Goal: Use online tool/utility: Utilize a website feature to perform a specific function

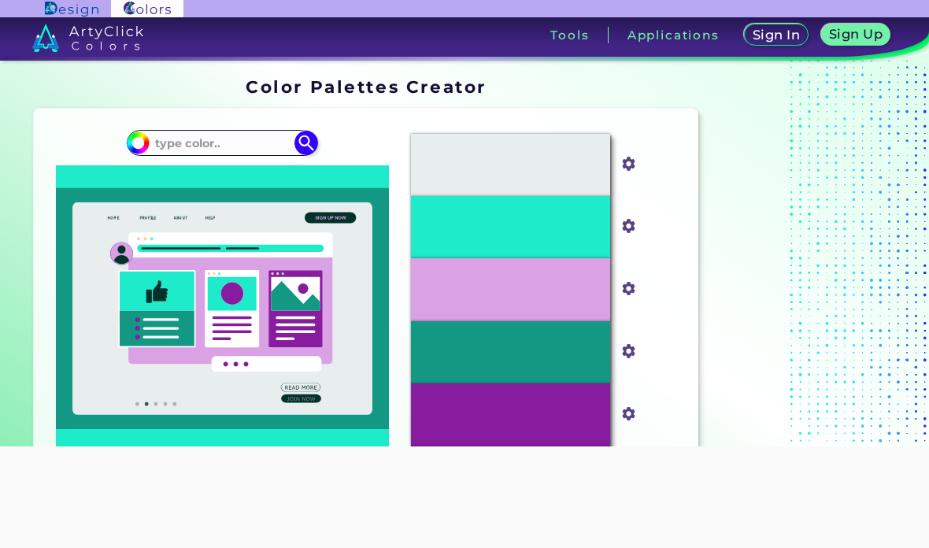
click at [560, 41] on h3 "Tools" at bounding box center [569, 35] width 39 height 12
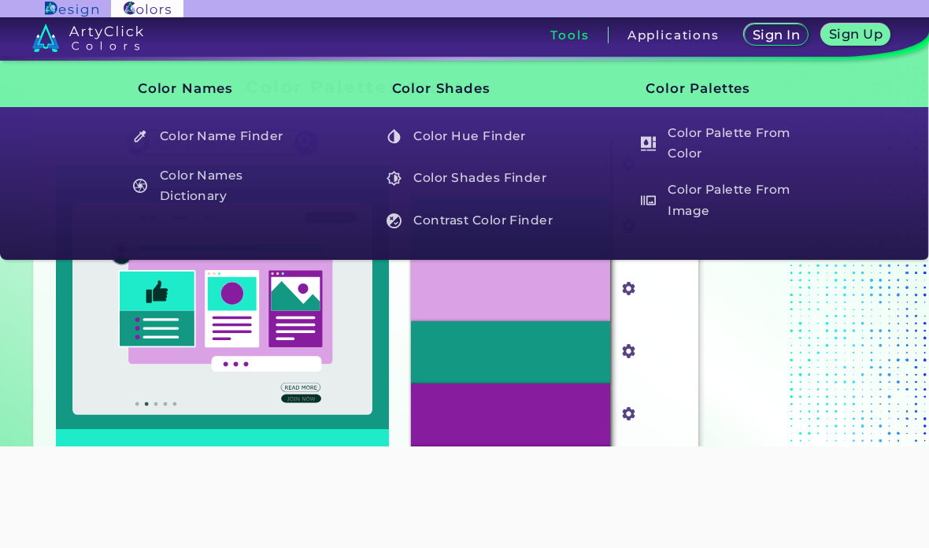
click at [165, 188] on h5 "Color Names Dictionary" at bounding box center [216, 186] width 183 height 45
click at [30, 332] on section "Oops - something went wrong. Please try again. #E8EEEE #e8eeee #1EEBC9 #1eebc9 …" at bounding box center [366, 324] width 676 height 445
click at [169, 136] on h5 "Color Name Finder" at bounding box center [216, 136] width 183 height 30
click at [177, 193] on h5 "Color Names Dictionary" at bounding box center [216, 186] width 183 height 45
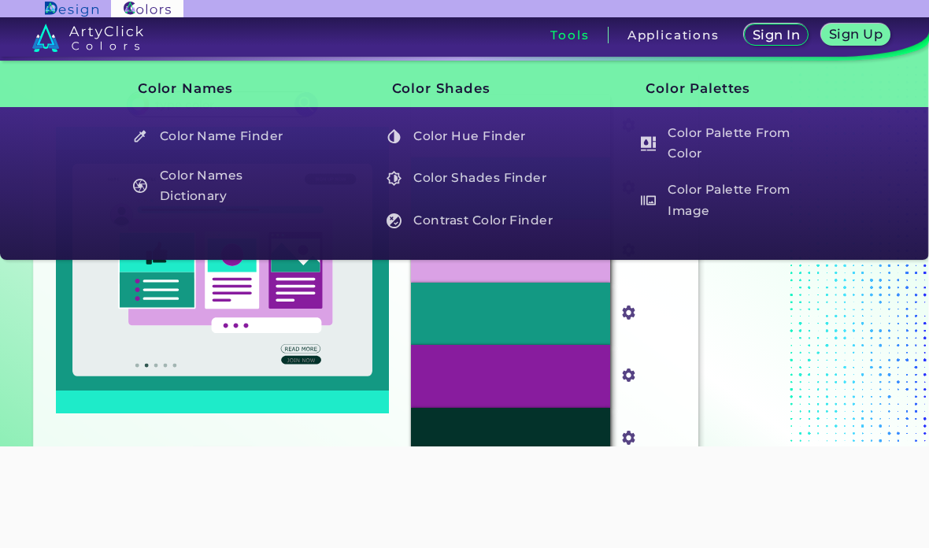
scroll to position [39, 0]
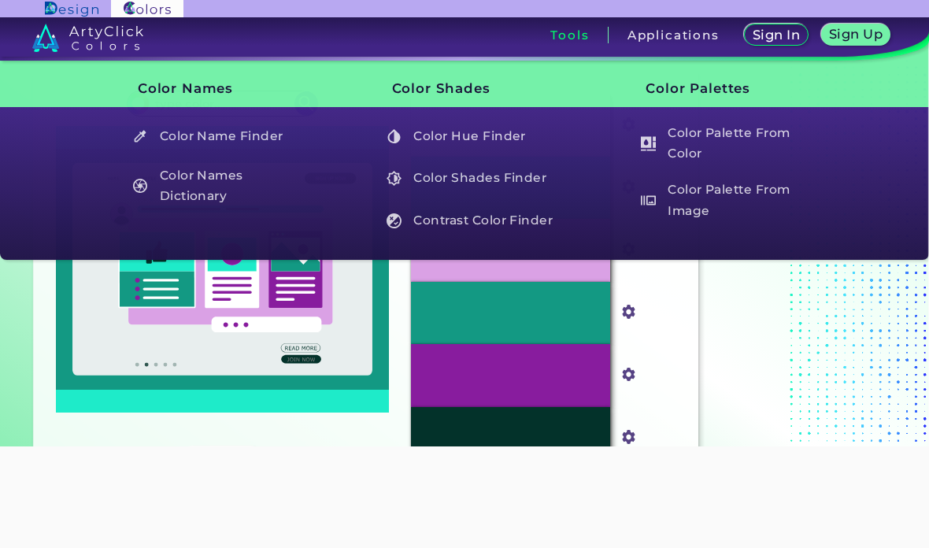
click at [176, 188] on h5 "Color Names Dictionary" at bounding box center [216, 186] width 183 height 45
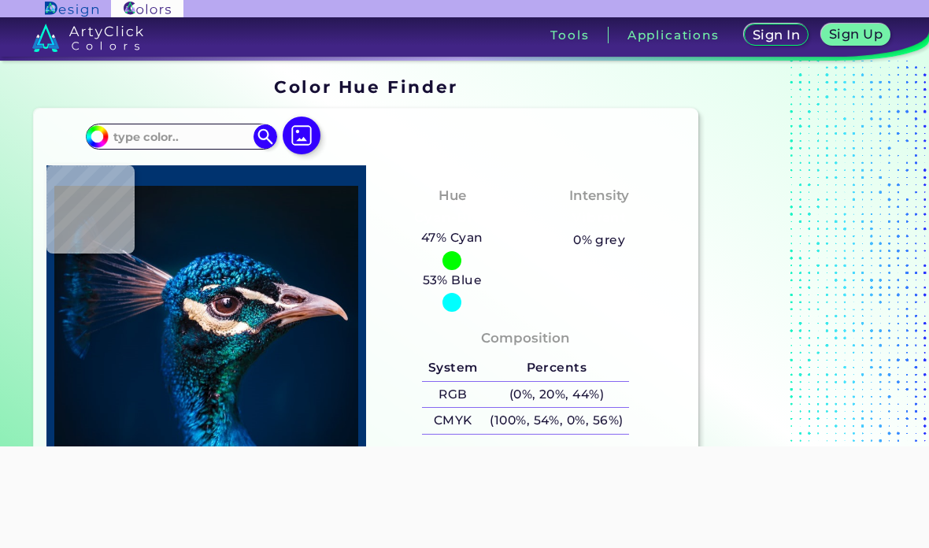
click at [305, 146] on img at bounding box center [302, 135] width 38 height 38
click at [0, 0] on input "file" at bounding box center [0, 0] width 0 height 0
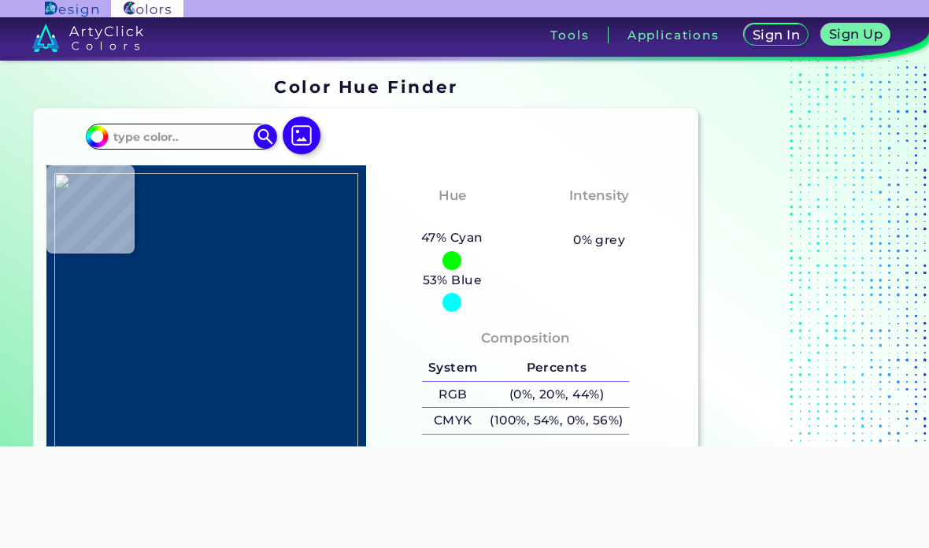
type input "#fe012a"
type input "#FE012A"
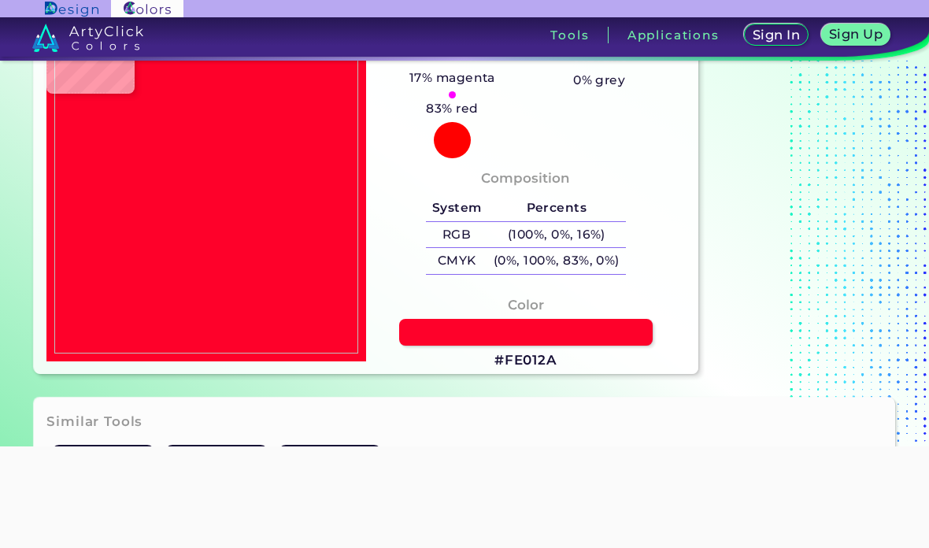
scroll to position [189, 0]
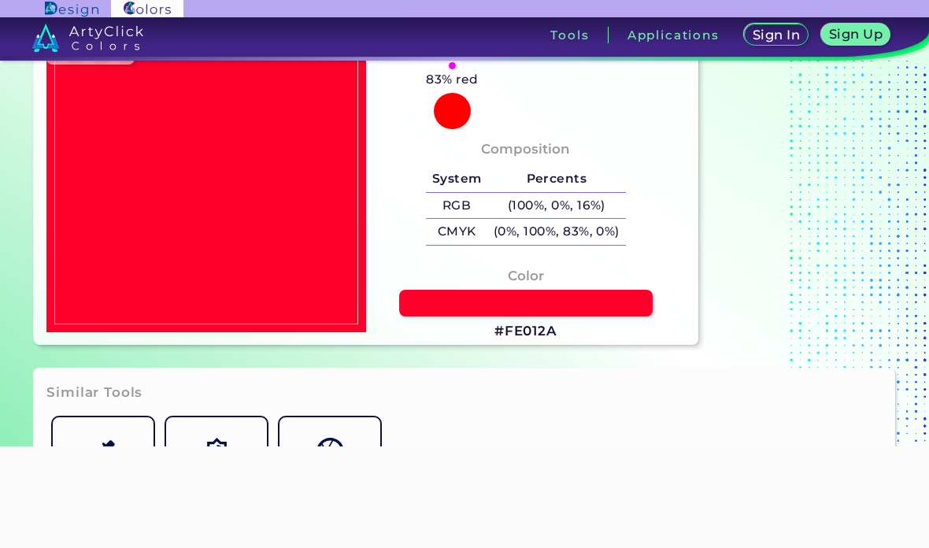
type input "#fffc00"
type input "#FFFC00"
type input "#fffb0a"
type input "#FFFB0A"
type input "#ffb902"
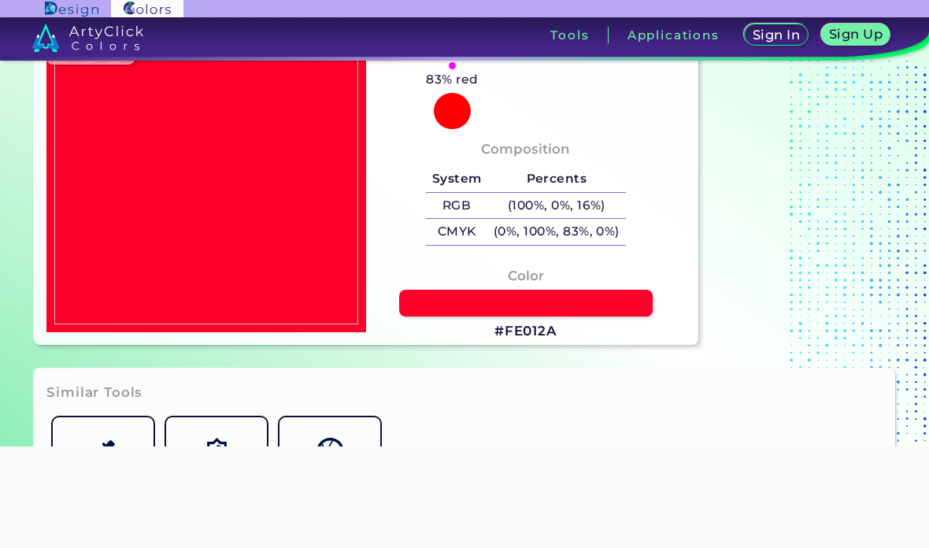
type input "#FFB902"
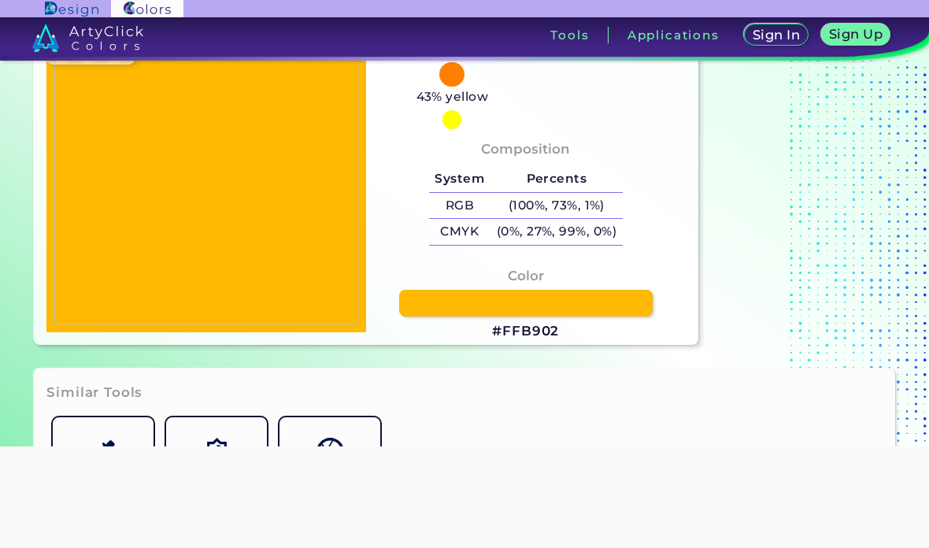
type input "#fe0500"
type input "#FE0500"
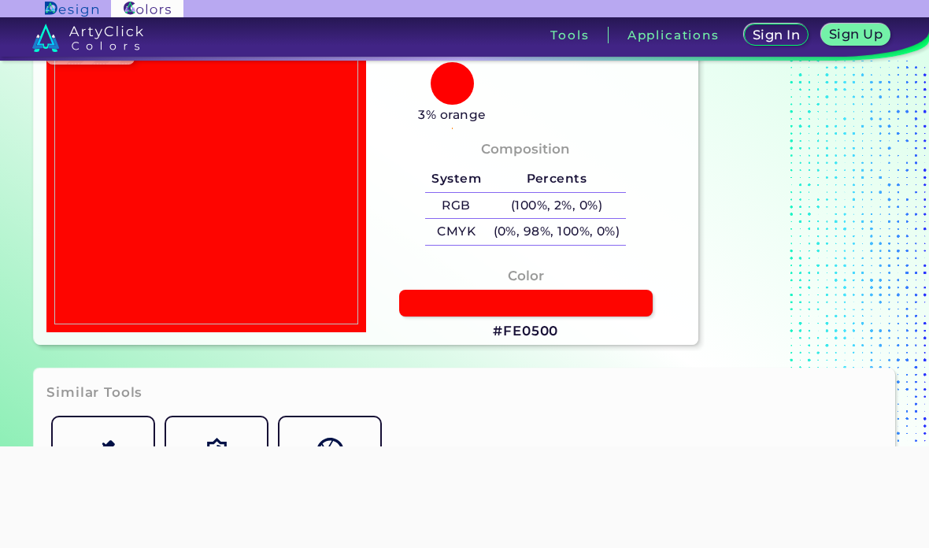
type input "#000000"
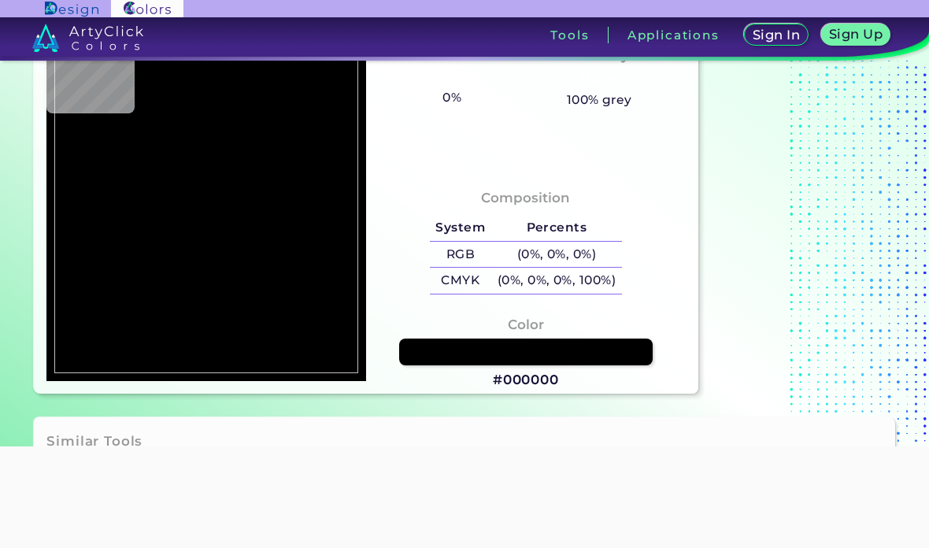
scroll to position [115, 0]
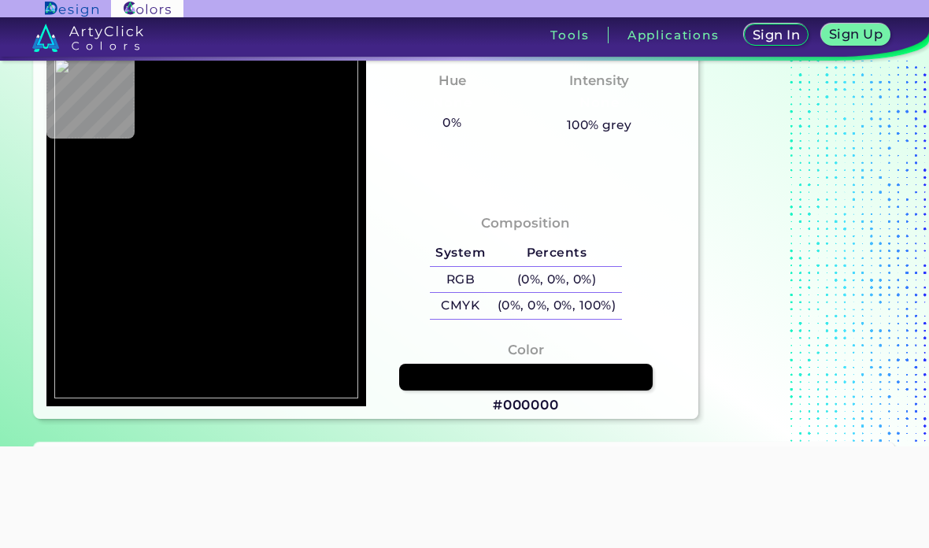
type input "#fe8101"
type input "#FE8101"
type input "#010101"
type input "#0346ff"
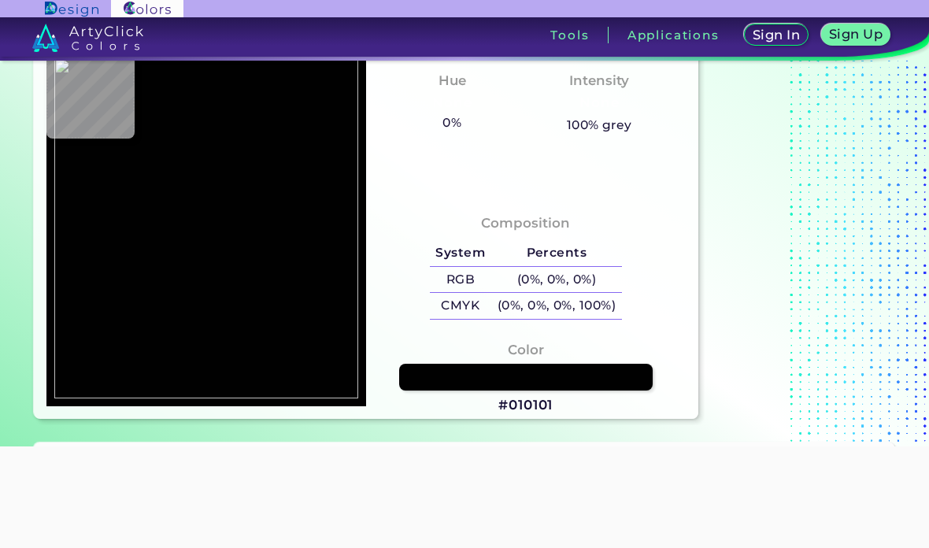
type input "#0346FF"
type input "#049dfd"
type input "#049DFD"
type input "#00cefe"
type input "#00CEFE"
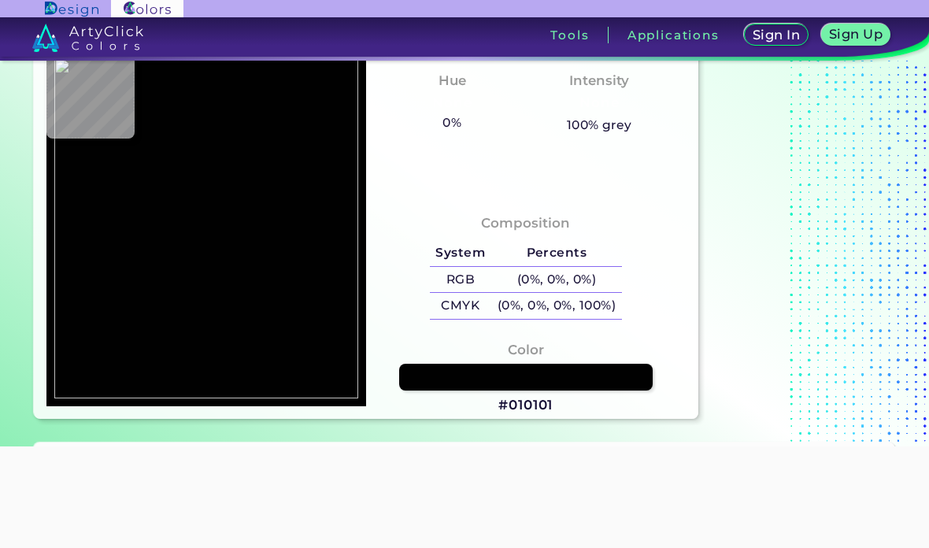
type input "#08e6fb"
type input "#08E6FB"
type input "#00fff5"
type input "#00FFF5"
type input "#00fff6"
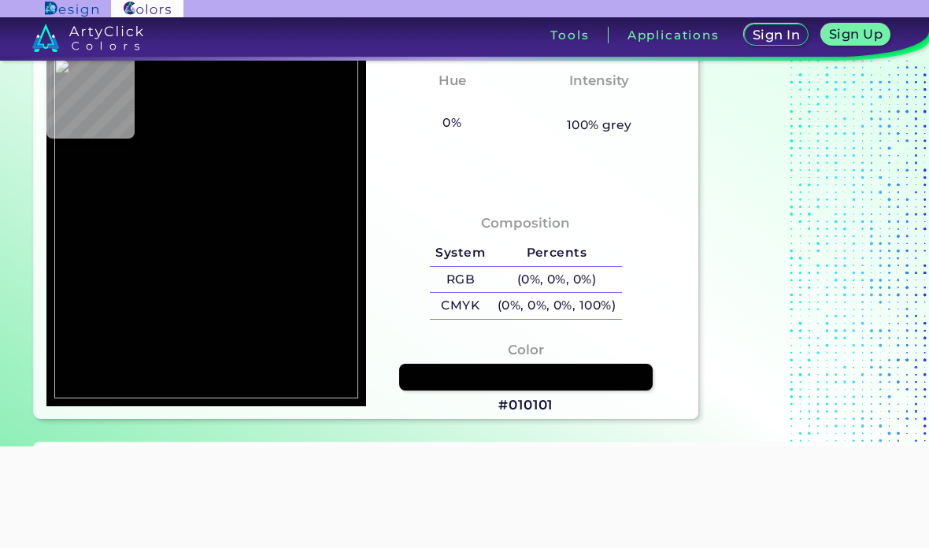
type input "#00FFF6"
type input "#1afef0"
type input "#1AFEF0"
type input "#13feb0"
type input "#13FEB0"
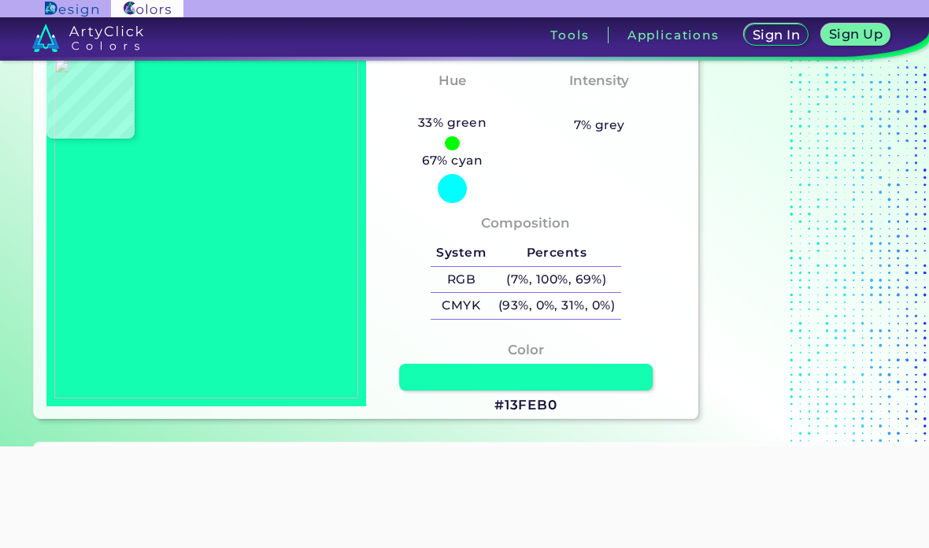
type input "#02ff6c"
type input "#02FF6C"
type input "#02ff6f"
type input "#02FF6F"
type input "#00ff2d"
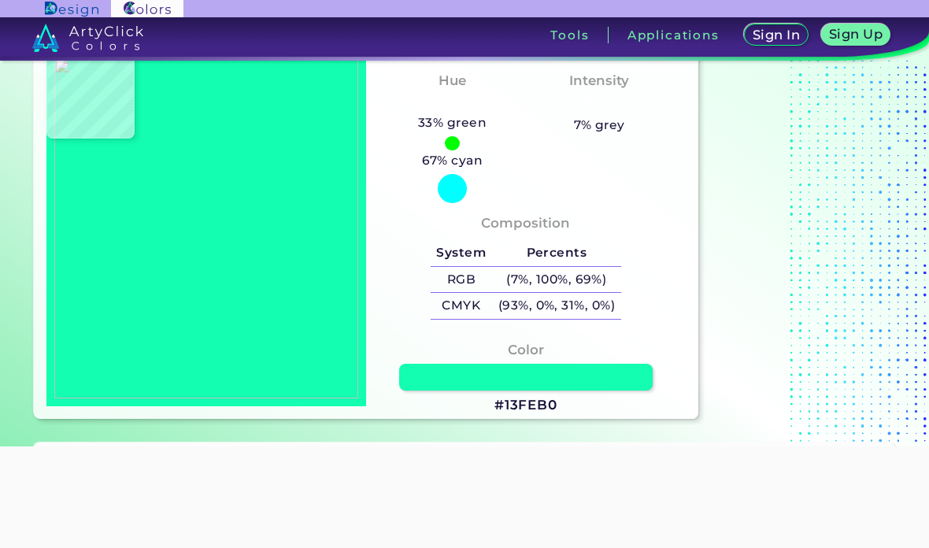
type input "#00FF2D"
type input "#00ff2a"
type input "#00FF2A"
type input "#23fc34"
type input "#23FC34"
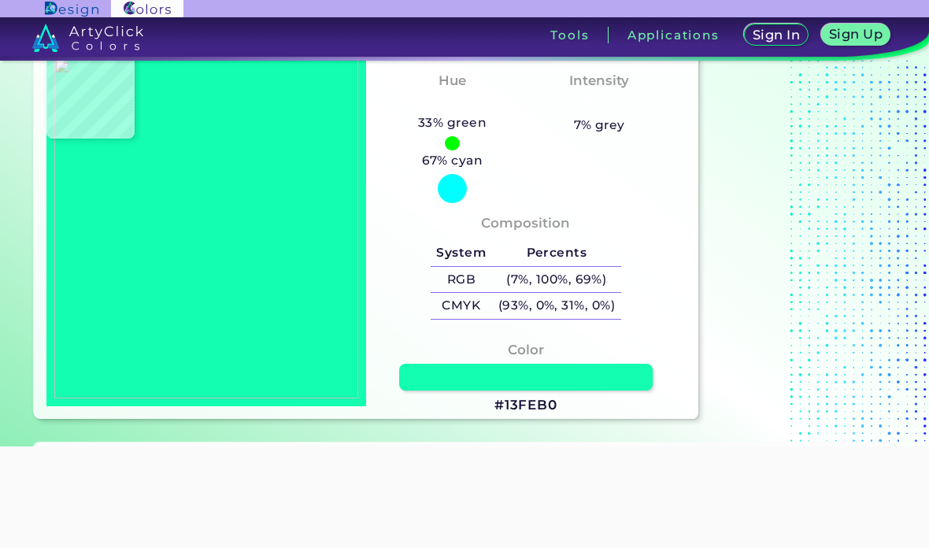
type input "#1afe2c"
type input "#1AFE2C"
type input "#5ddc30"
type input "#5DDC30"
type input "#4aff00"
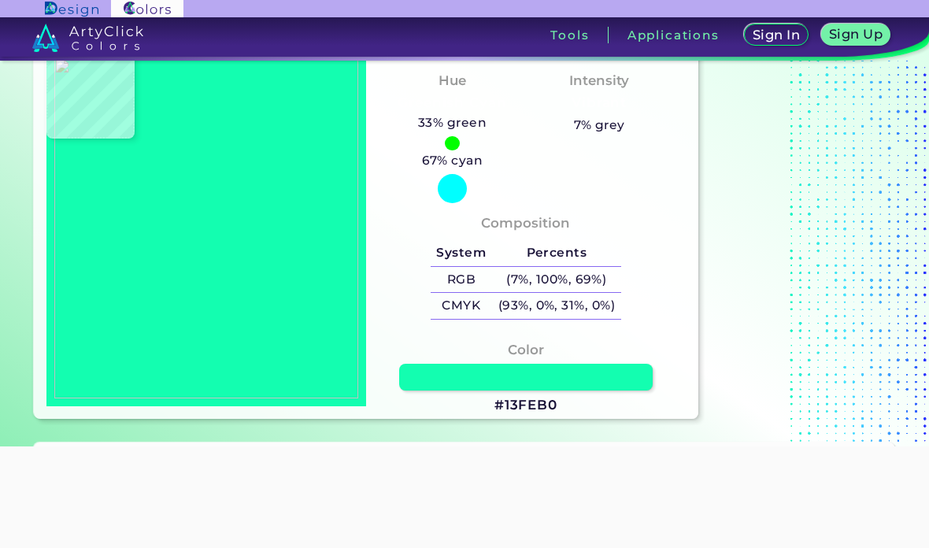
type input "#4AFF00"
type input "#5cfc19"
type input "#5CFC19"
type input "#001a00"
type input "#001A00"
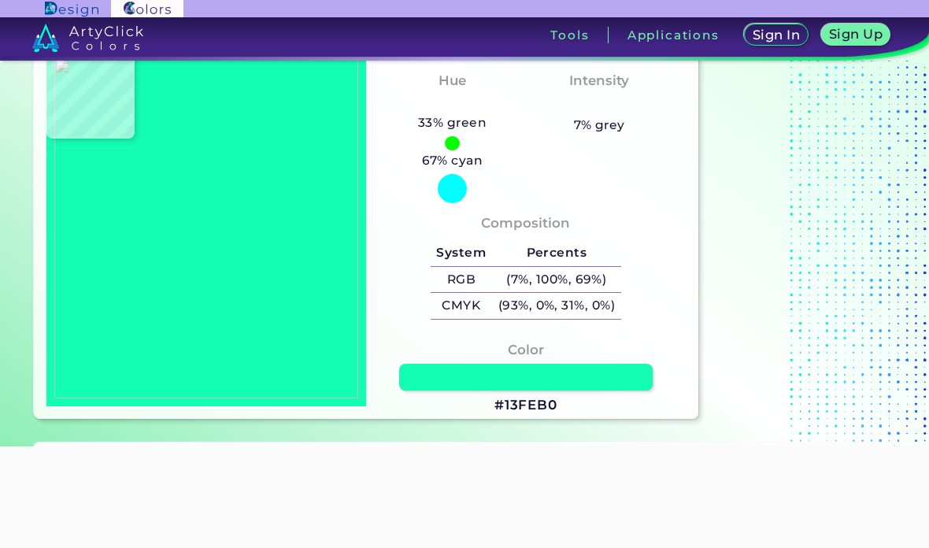
type input "#000002"
type input "#50ff00"
type input "#50FF00"
type input "#9dff04"
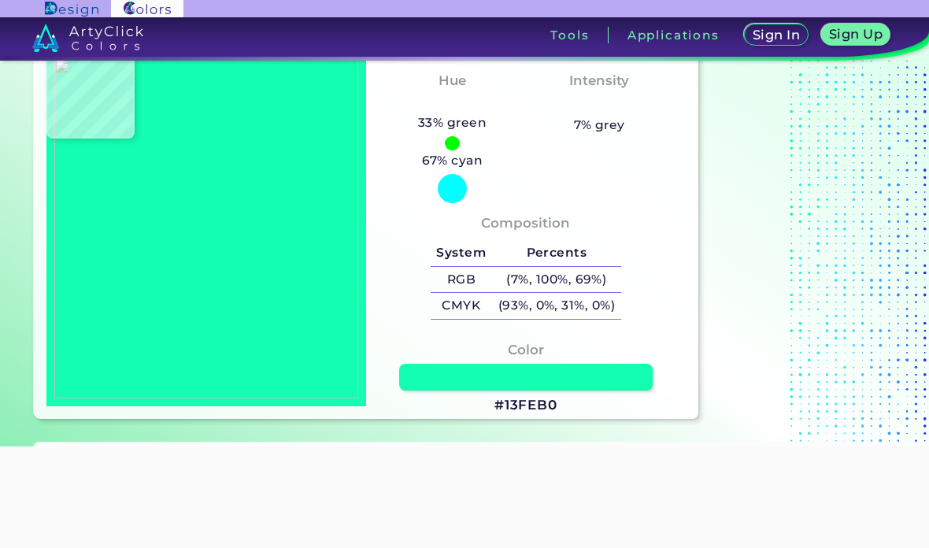
type input "#9DFF04"
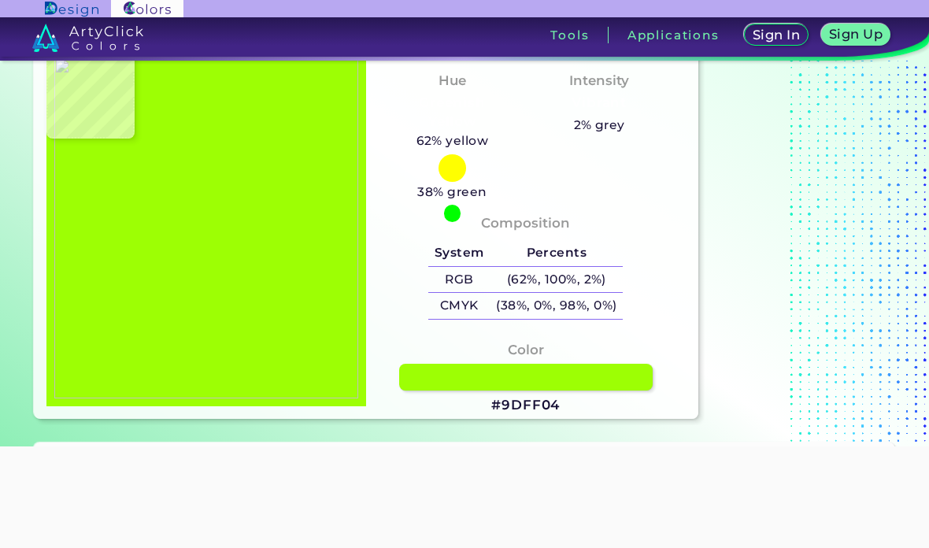
type input "#020107"
type input "#223602"
type input "#b4fe00"
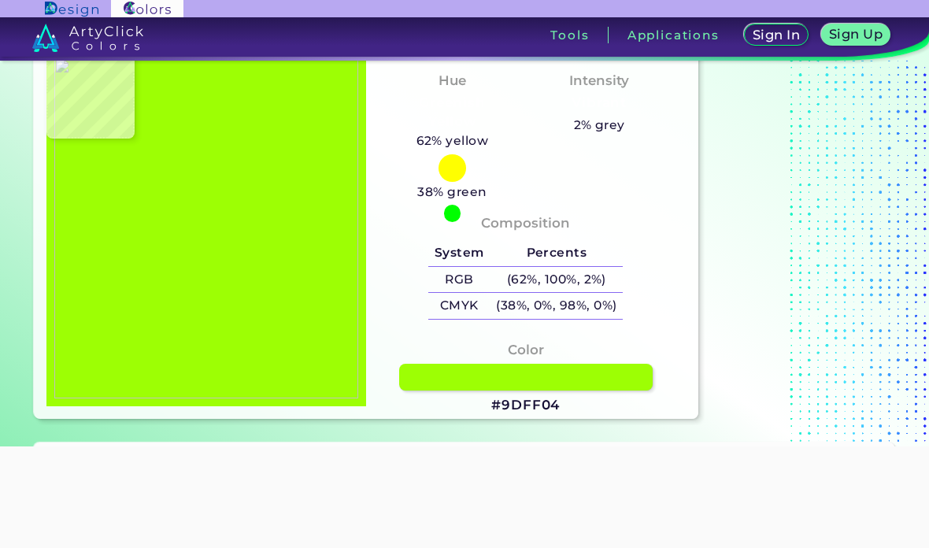
type input "#B4FE00"
type input "#b2ff00"
type input "#B2FF00"
type input "#b7fc1d"
type input "#B7FC1D"
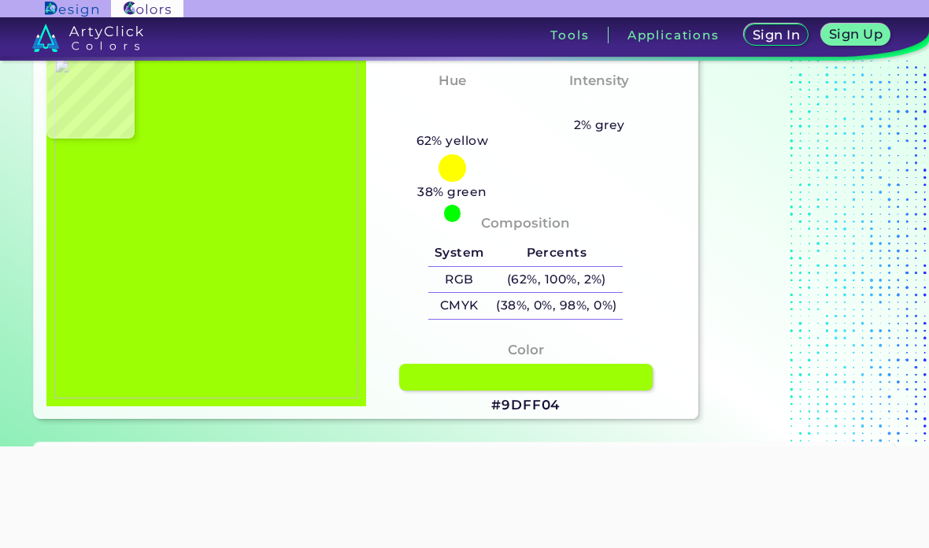
type input "#b4ef3a"
type input "#B4EF3A"
type input "#b5fe06"
type input "#B5FE06"
type input "#e7fc10"
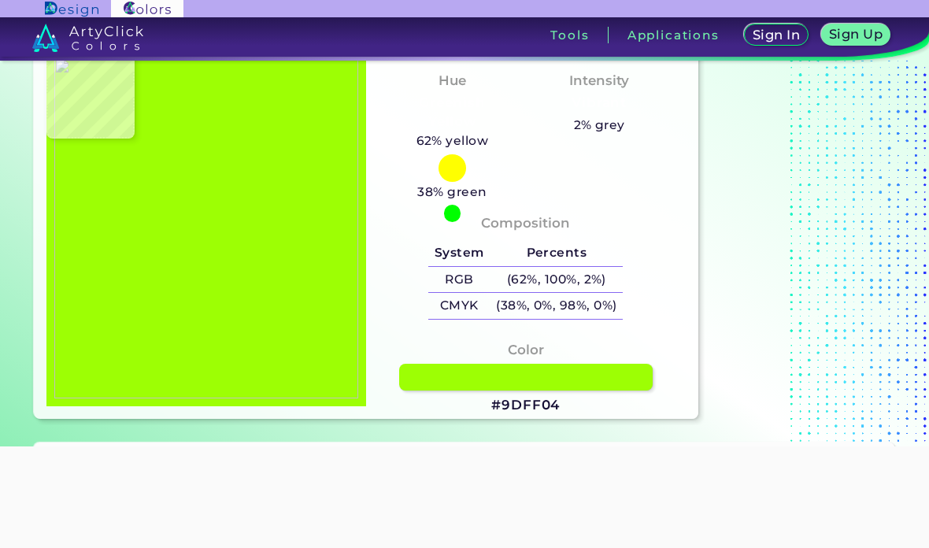
type input "#E7FC10"
type input "#fffc00"
type input "#FFFC00"
type input "#c4c233"
type input "#C4C233"
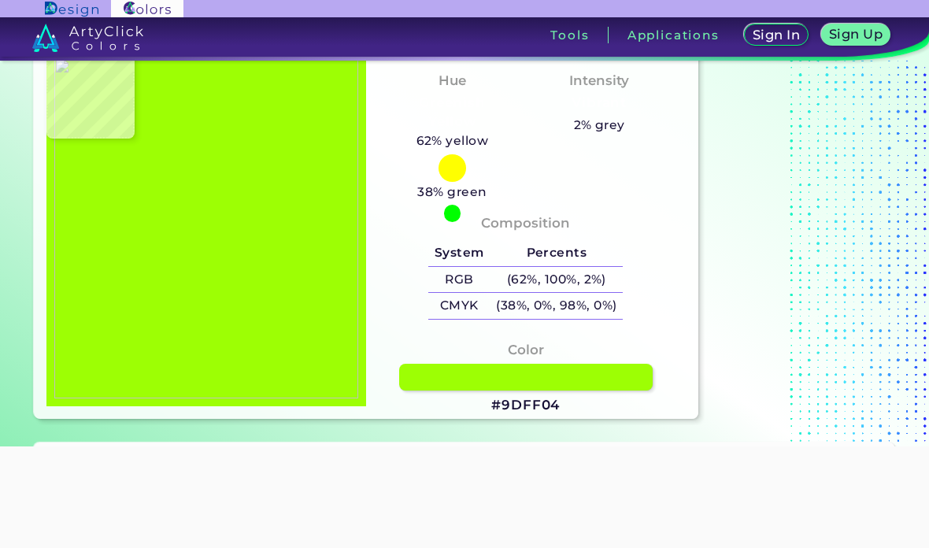
type input "#fcfd00"
type input "#FCFD00"
type input "#fffc00"
type input "#FFFC00"
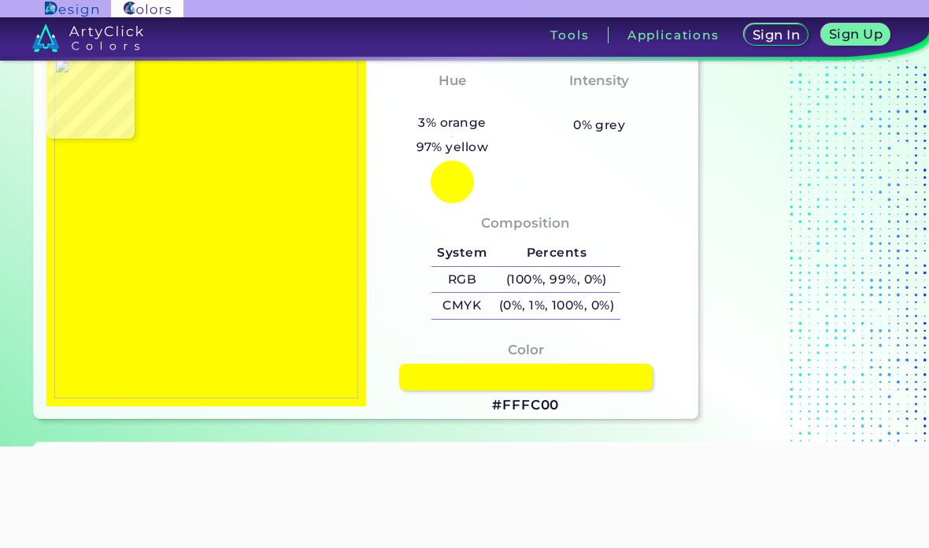
type input "#fefb06"
type input "#FEFB06"
type input "#fefc00"
type input "#FEFC00"
type input "#fefb00"
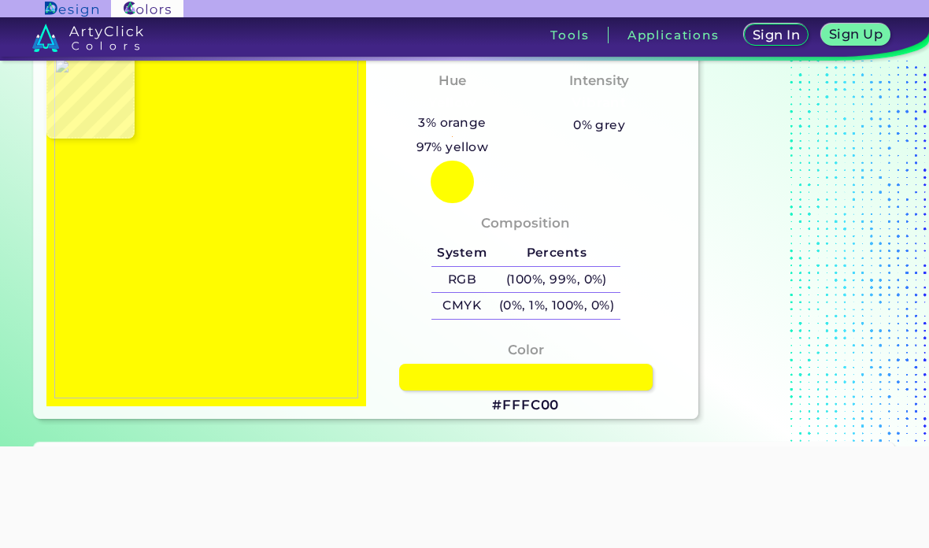
type input "#FEFB00"
type input "#fdfa24"
type input "#FDFA24"
type input "#fdfa30"
type input "#FDFA30"
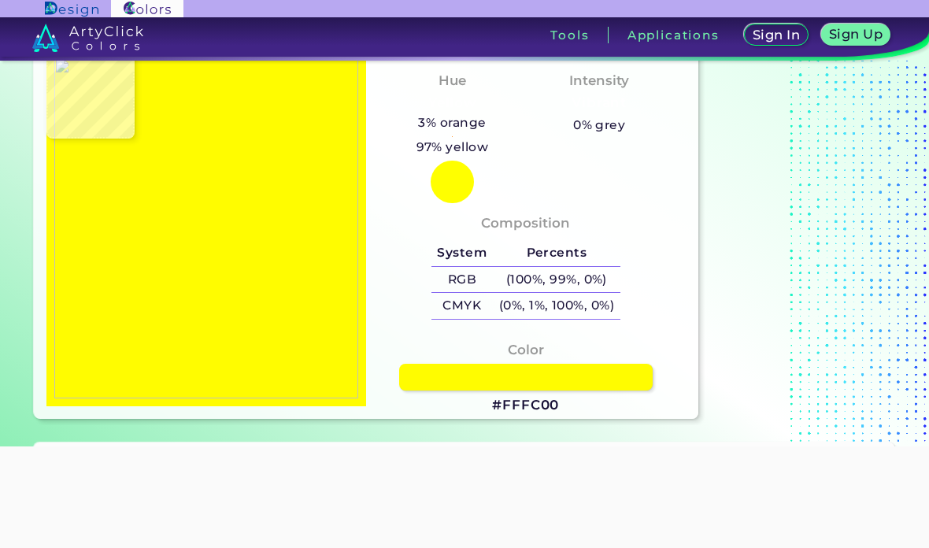
type input "#fbfc2a"
type input "#FBFC2A"
type input "#010005"
type input "#000100"
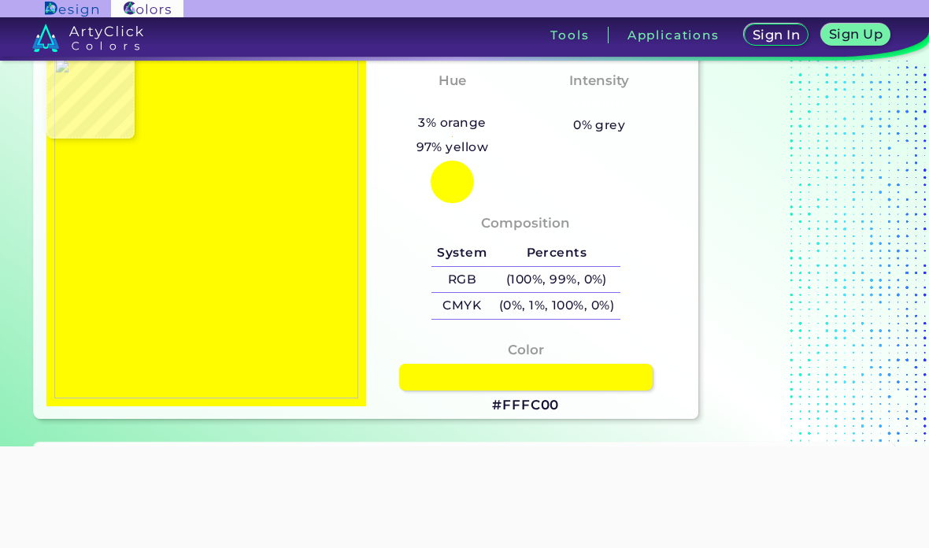
type input "#000100"
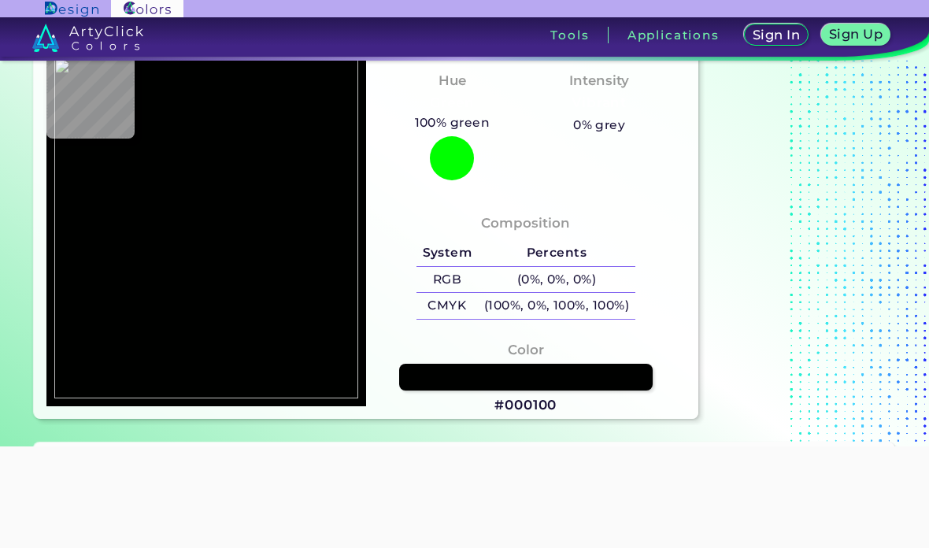
type input "#edc542"
type input "#EDC542"
type input "#f5d42e"
type input "#F5D42E"
type input "#ffb609"
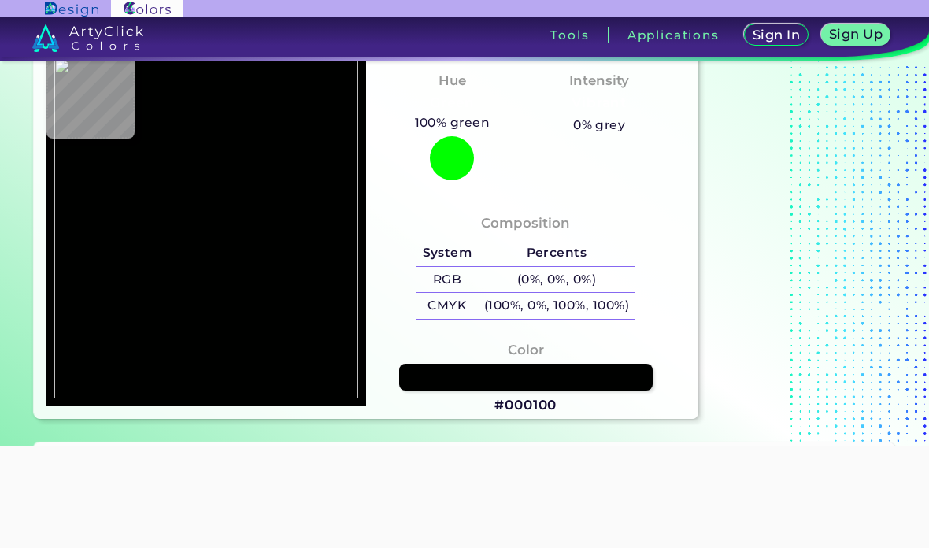
type input "#FFB609"
type input "#fcbb00"
type input "#FCBB00"
type input "#fdb800"
type input "#FDB800"
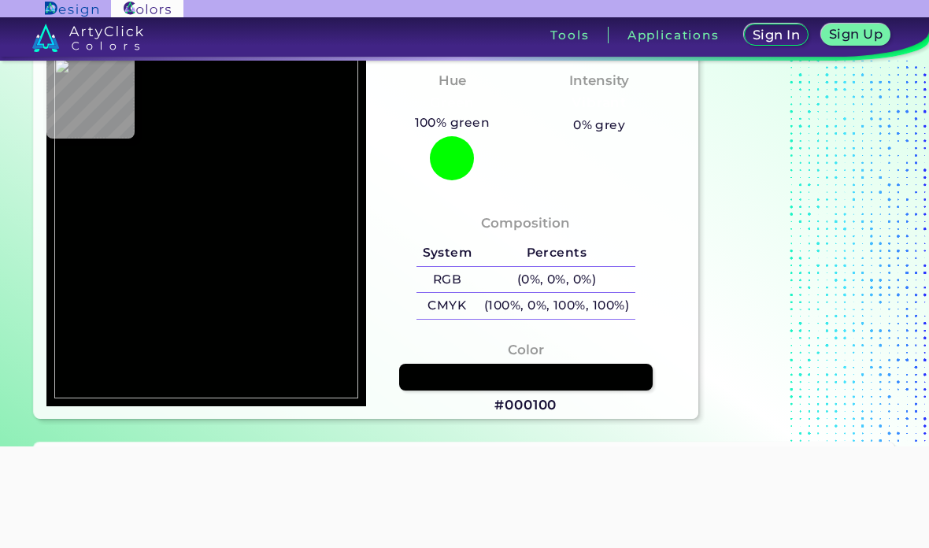
type input "#f9bb00"
type input "#F9BB00"
type input "#ffb30f"
type input "#FFB30F"
type input "#fcbb00"
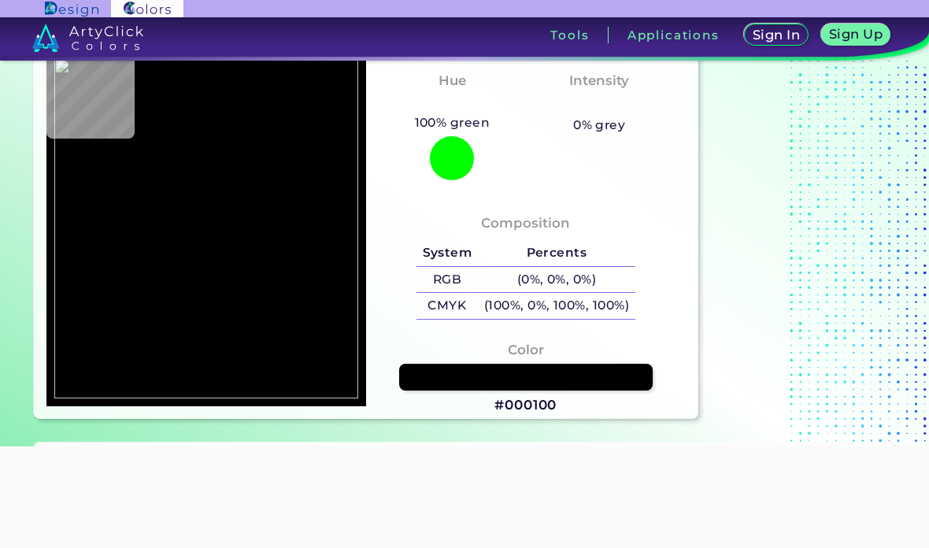
type input "#FCBB00"
type input "#140000"
type input "#030200"
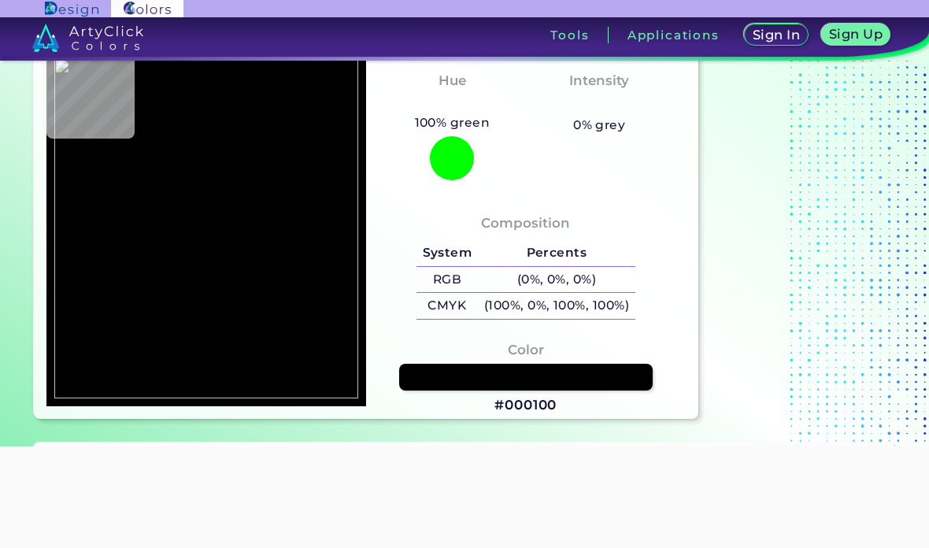
type input "#02010b"
type input "#02010B"
type input "#070000"
type input "#cd9b35"
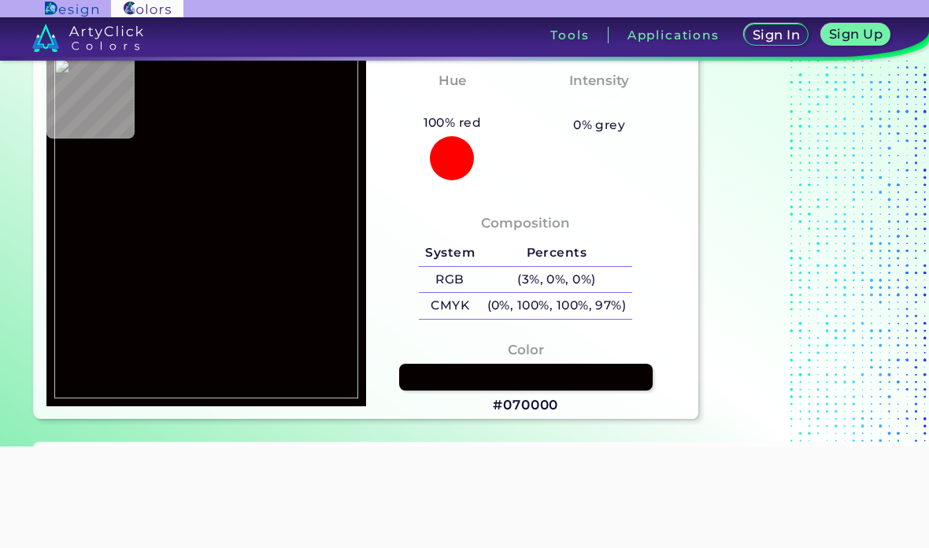
type input "#CD9B35"
type input "#020102"
type input "#462700"
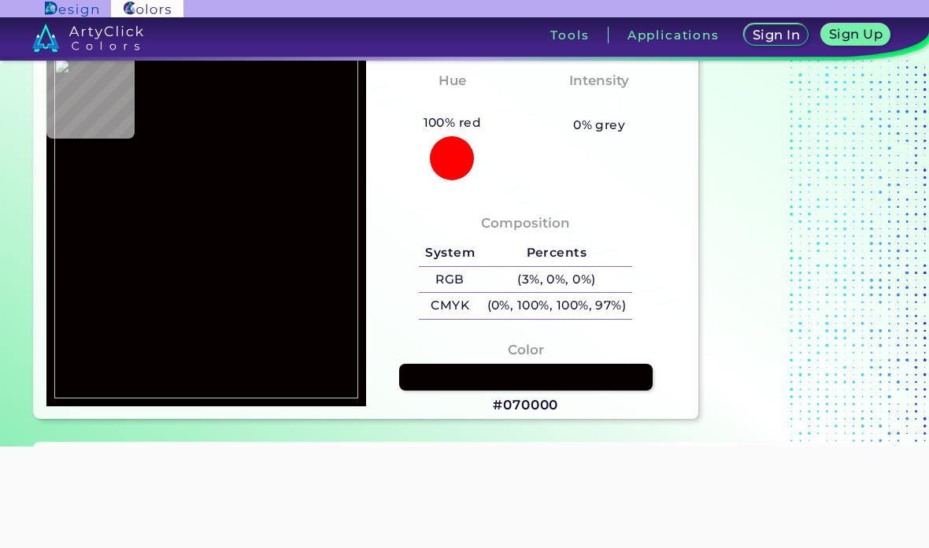
type input "#ff8000"
type input "#FF8000"
type input "#fe8000"
type input "#FE8000"
type input "#fe8101"
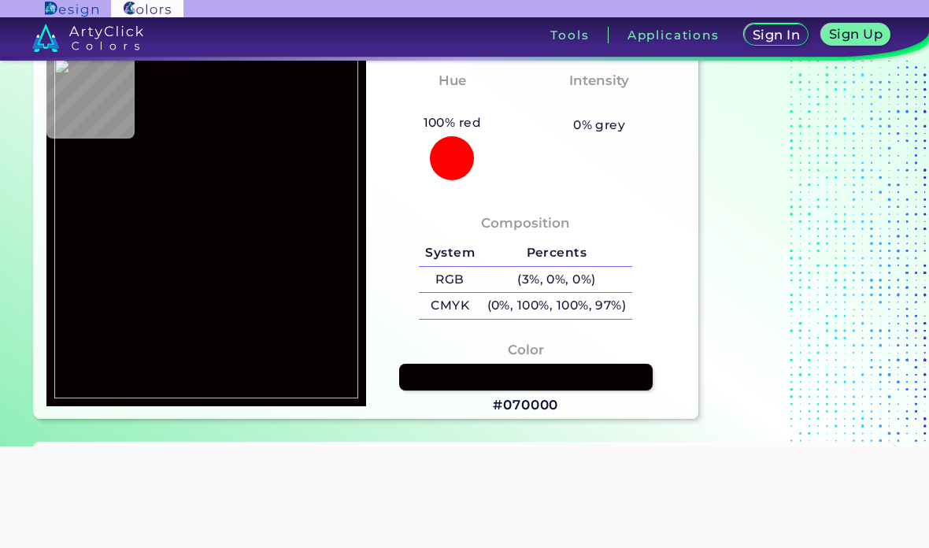
type input "#FE8101"
type input "#fc4e00"
type input "#FC4E00"
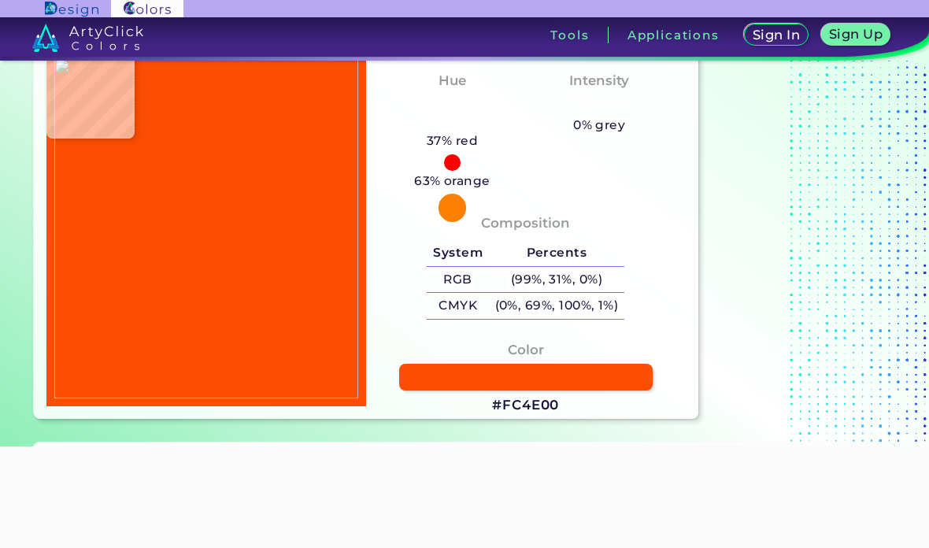
type input "#fe4a04"
type input "#FE4A04"
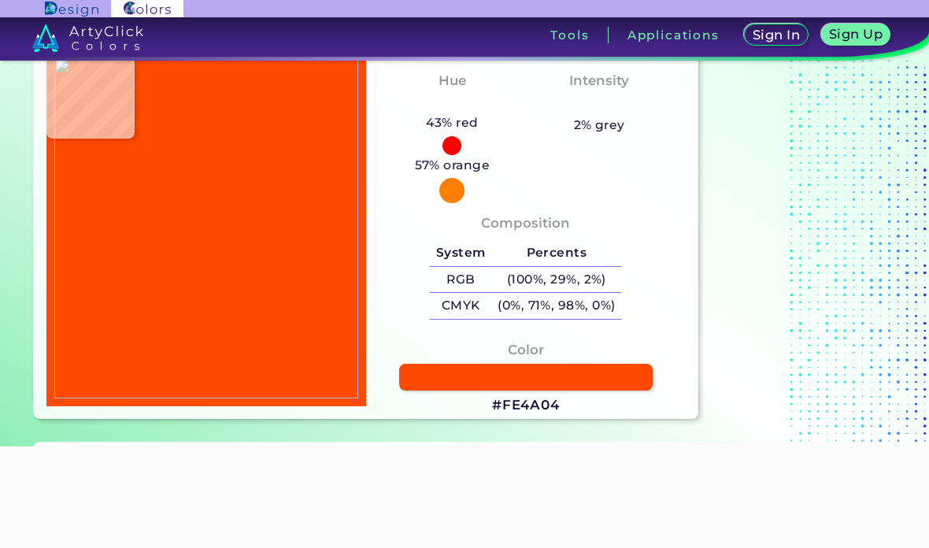
type input "#ff0500"
type input "#FF0500"
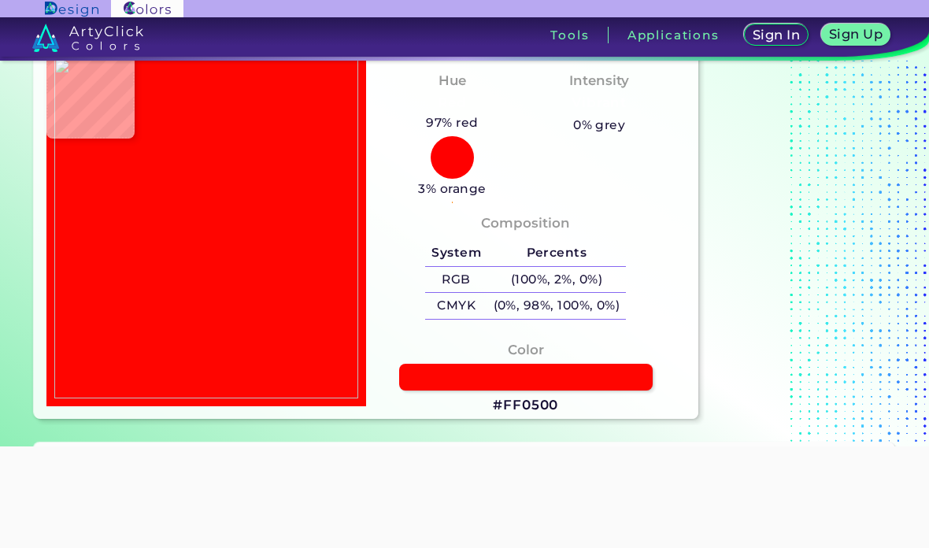
type input "#fb0c00"
type input "#FB0C00"
type input "#fe0404"
type input "#FE0404"
type input "#fe0500"
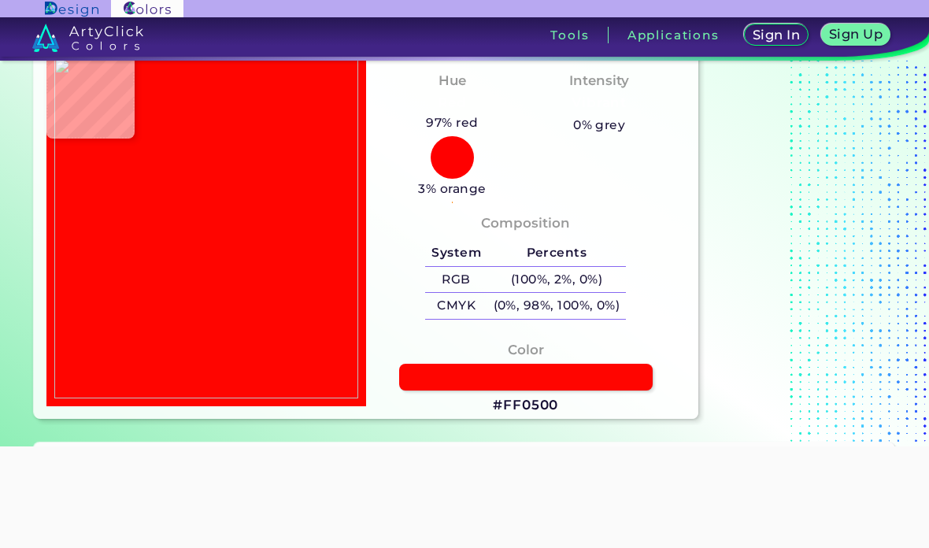
type input "#FE0500"
type input "#0545ff"
type input "#0545FF"
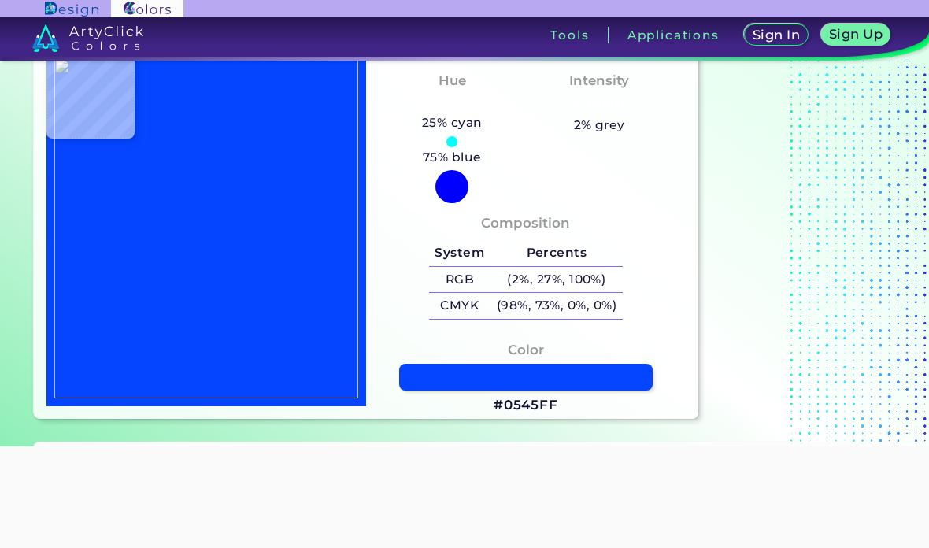
type input "#0346ff"
type input "#0346FF"
type input "#049dfd"
type input "#049DFD"
type input "#00b9fc"
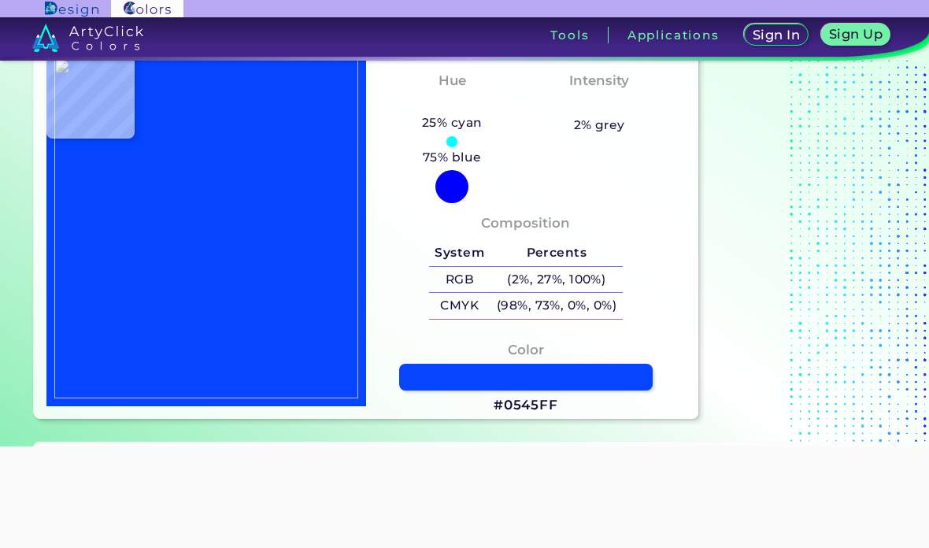
type input "#00B9FC"
type input "#00cefe"
type input "#00CEFE"
type input "#04e6fb"
type input "#04E6FB"
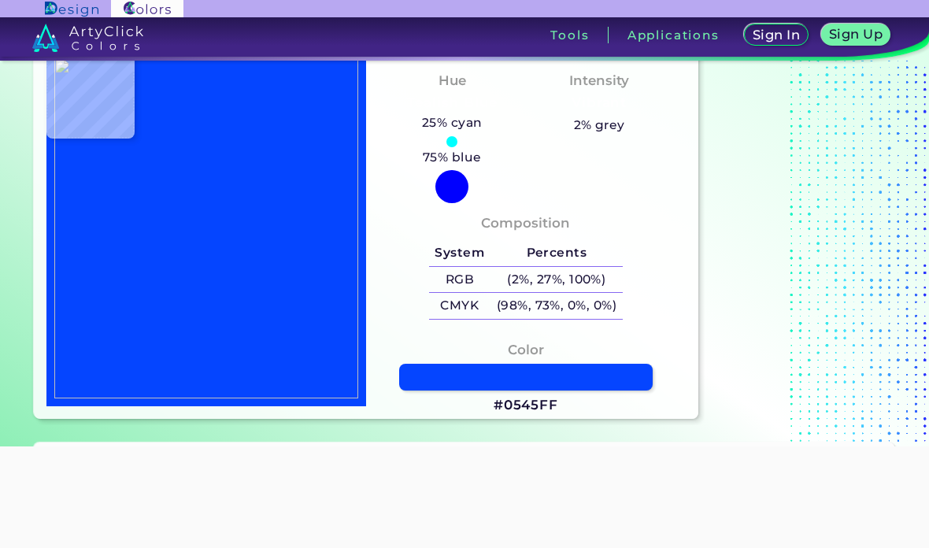
type input "#00fff7"
type input "#00FFF7"
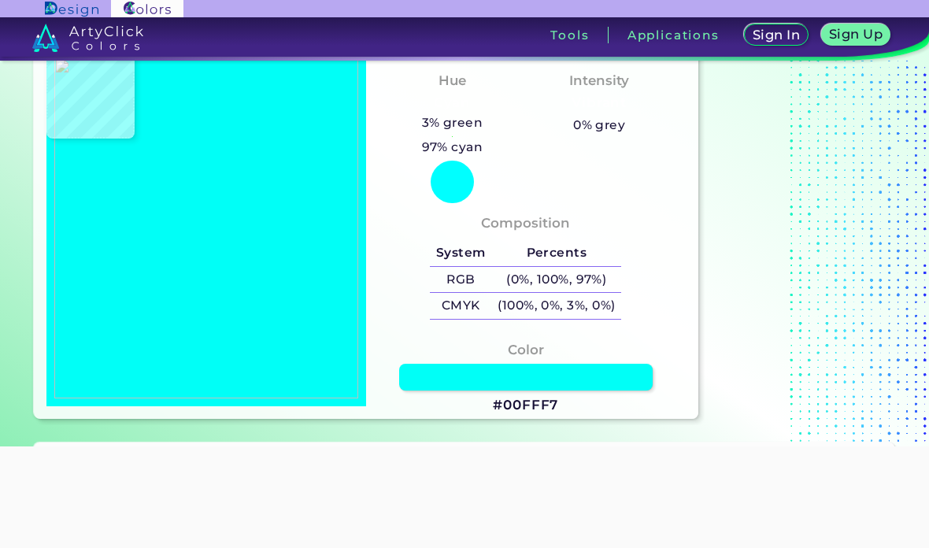
type input "#00fff5"
type input "#00FFF5"
type input "#00fff6"
type input "#00FFF6"
type input "#1afef0"
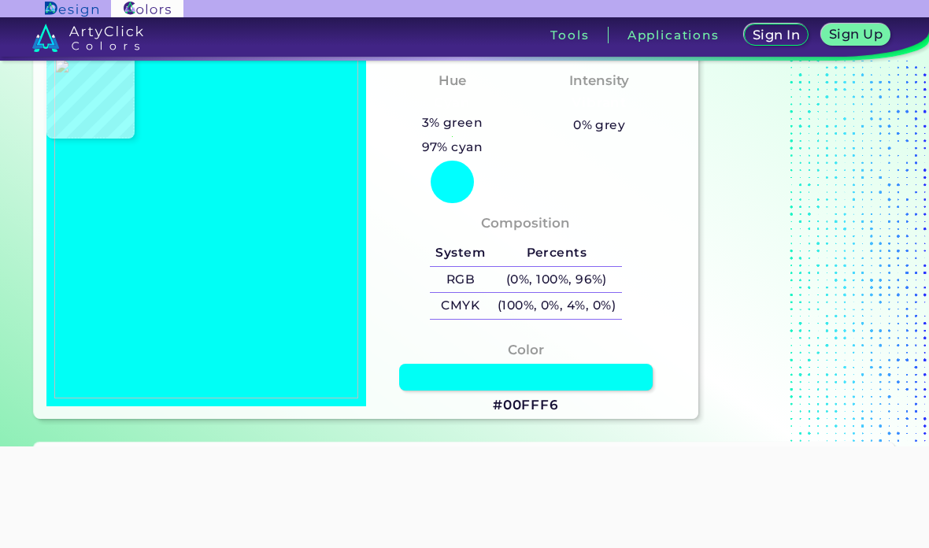
type input "#1AFEF0"
type input "#18fdb1"
type input "#18FDB1"
type input "#15fead"
type input "#15FEAD"
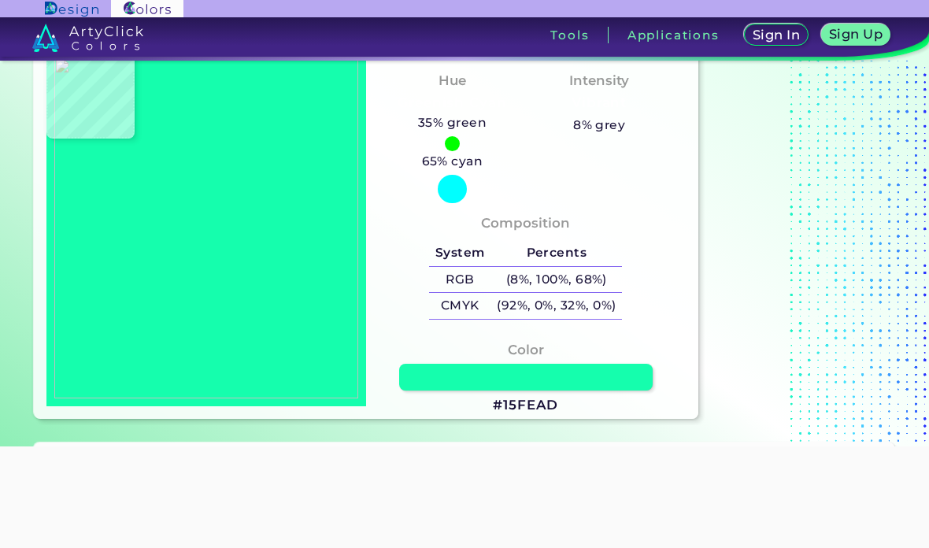
type input "#13feb0"
type input "#13FEB0"
type input "#11feb0"
type input "#11FEB0"
type input "#02ff71"
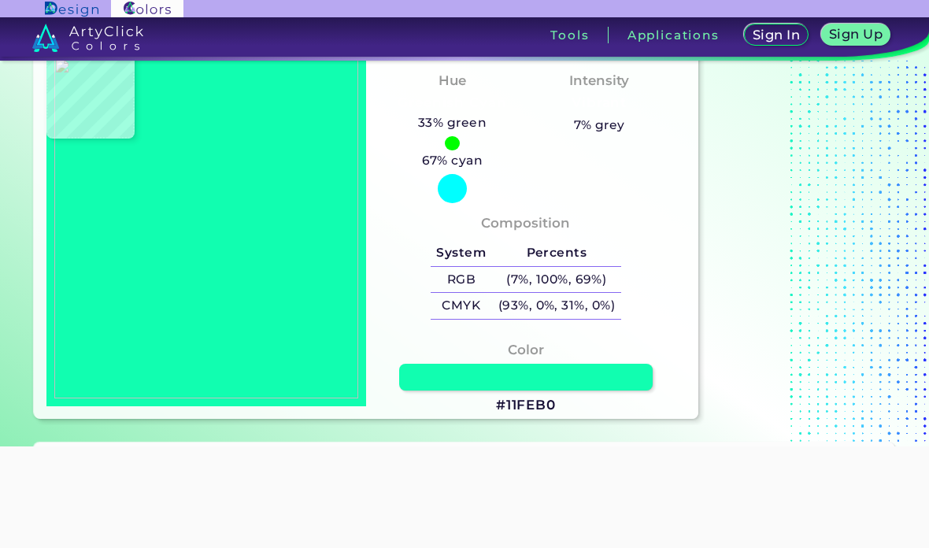
type input "#02FF71"
type input "#02ff6c"
type input "#02FF6C"
type input "#02ff6f"
type input "#02FF6F"
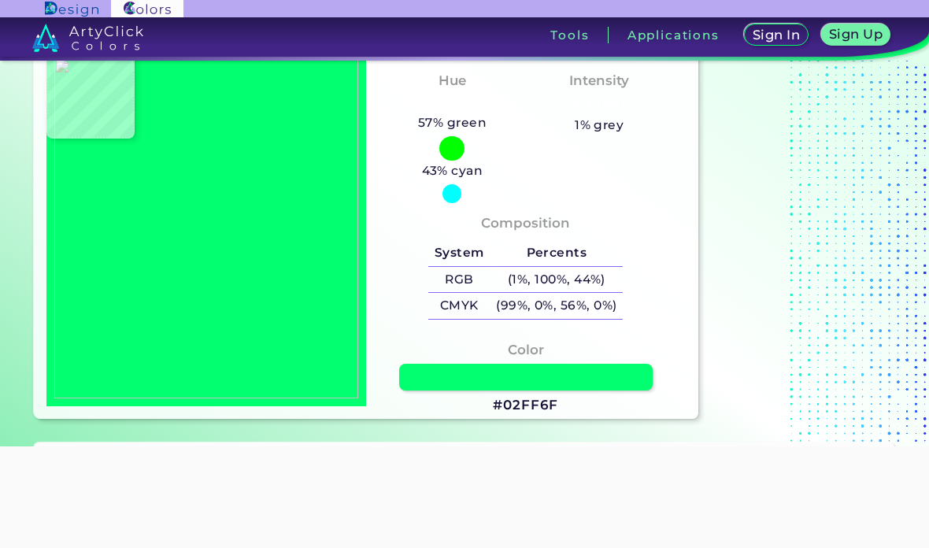
type input "#00ff6f"
type input "#00FF6F"
type input "#16ff68"
type input "#16FF68"
type input "#00ff2d"
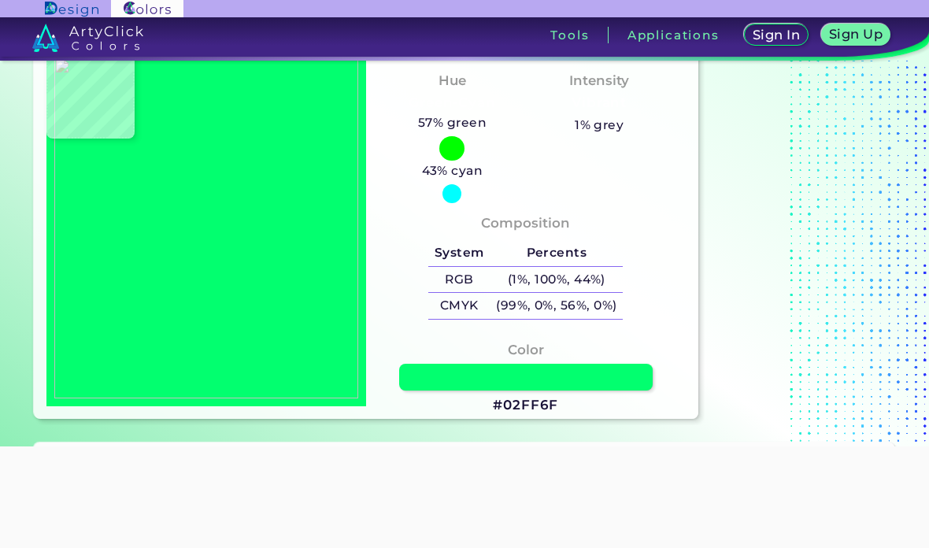
type input "#00FF2D"
type input "#00ff24"
type input "#00FF24"
type input "#00ff2a"
type input "#00FF2A"
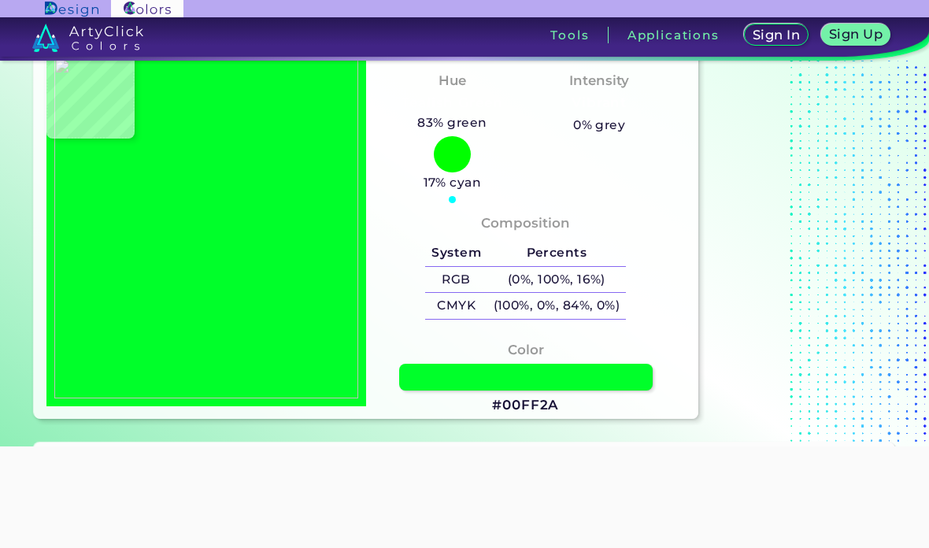
type input "#12fe2a"
type input "#12FE2A"
type input "#4eff0b"
type input "#4EFF0B"
type input "#55ff00"
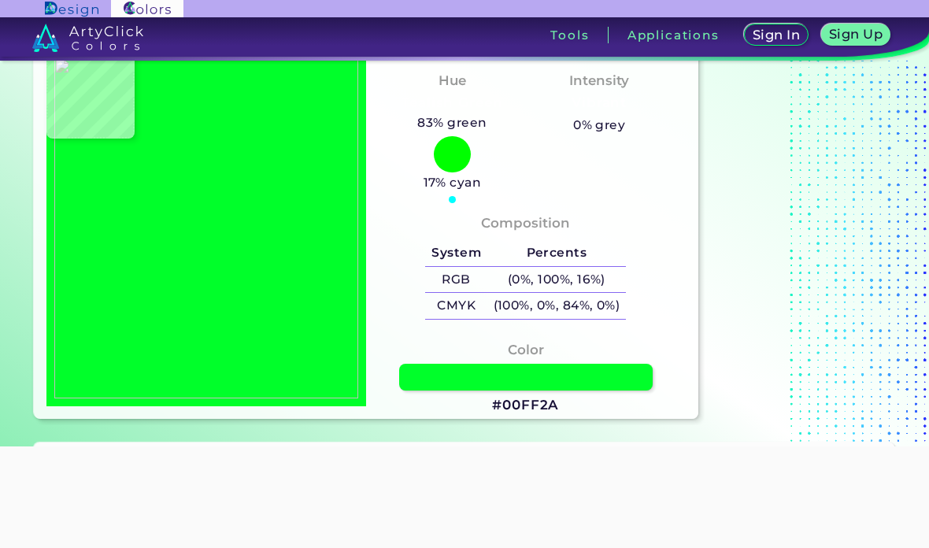
type input "#55FF00"
type input "#54ff00"
type input "#54FF00"
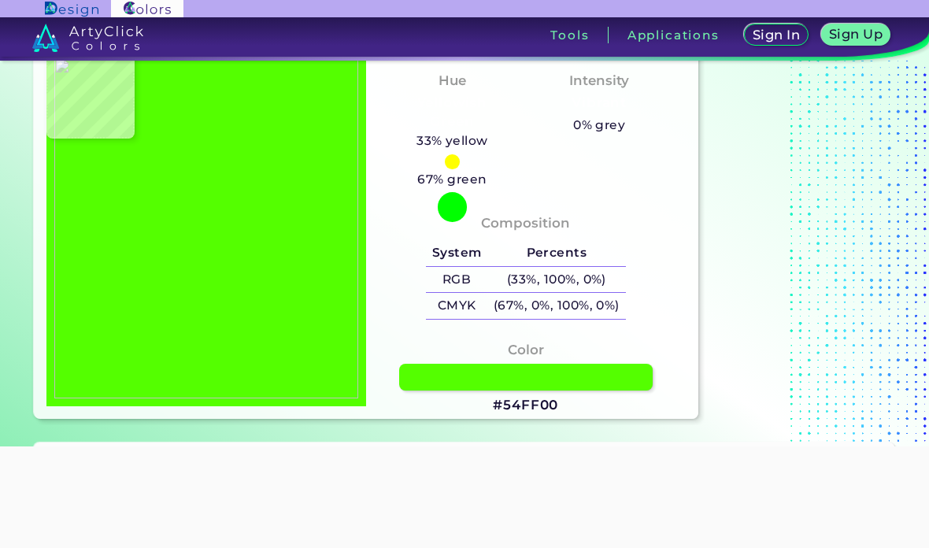
type input "#4fff00"
type input "#4FFF00"
